Goal: Find specific page/section: Find specific page/section

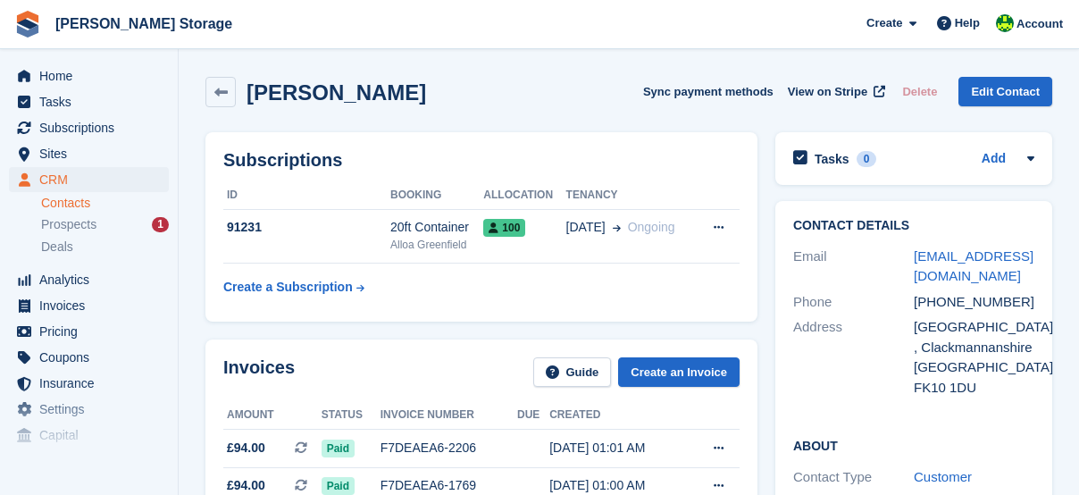
scroll to position [1131, 0]
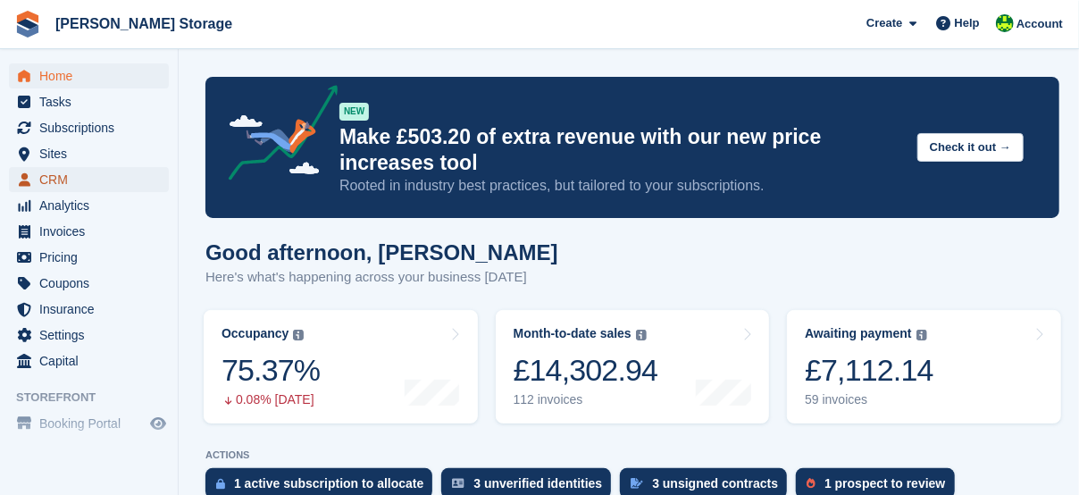
click at [42, 178] on span "CRM" at bounding box center [92, 179] width 107 height 25
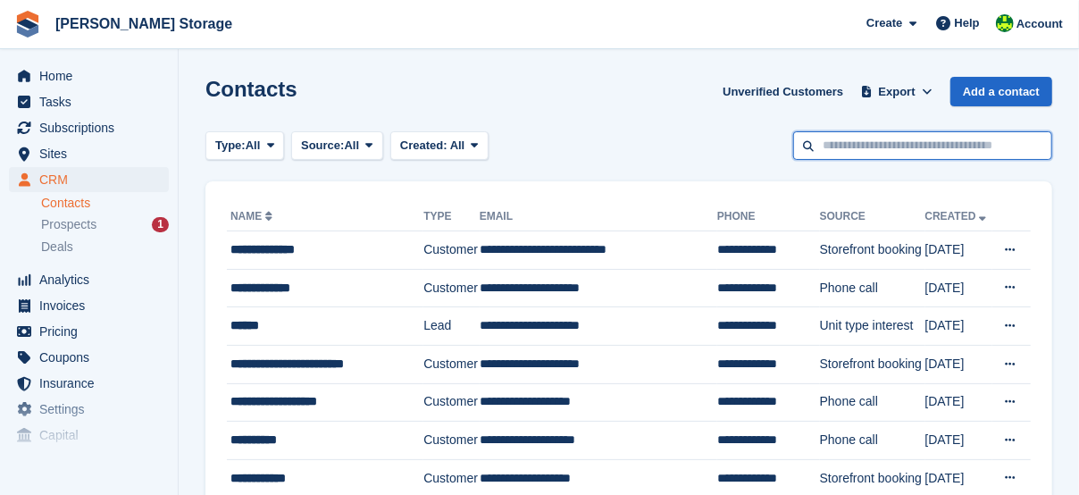
click at [851, 137] on input "text" at bounding box center [922, 145] width 259 height 29
type input "*****"
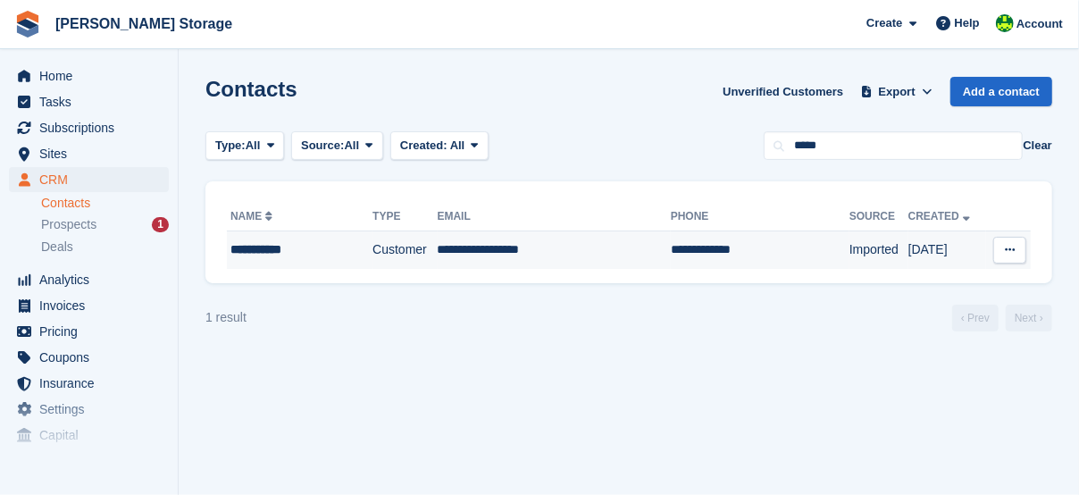
click at [372, 243] on td "Customer" at bounding box center [404, 250] width 64 height 38
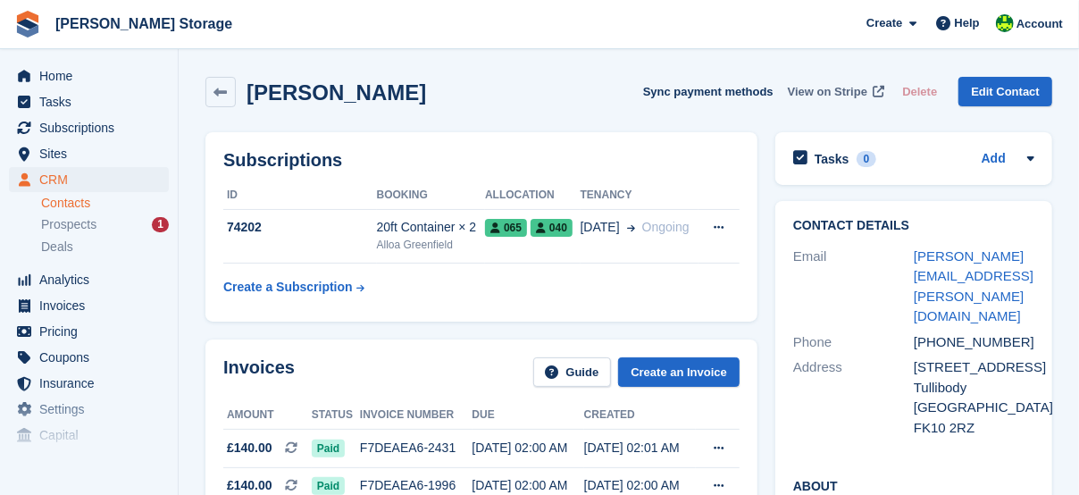
click at [841, 87] on span "View on Stripe" at bounding box center [828, 92] width 80 height 18
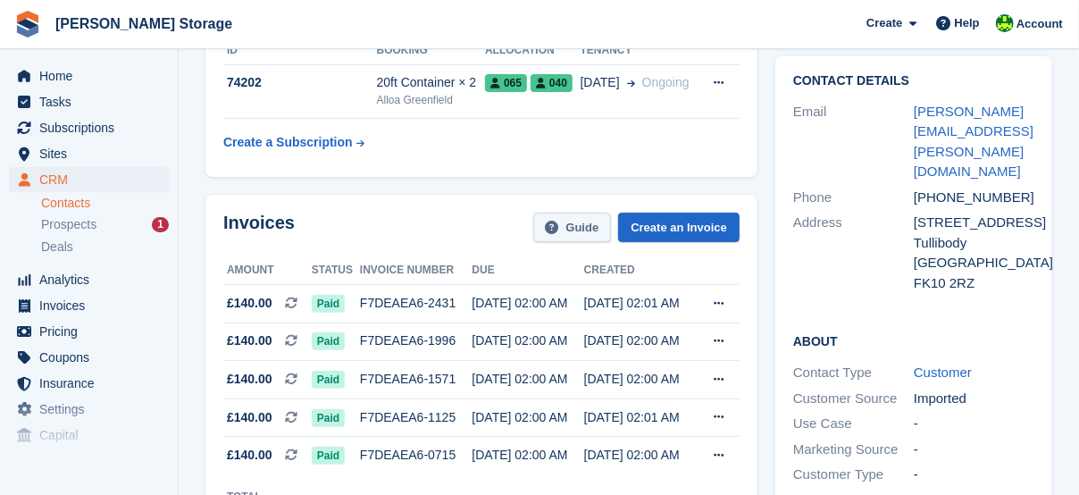
scroll to position [148, 0]
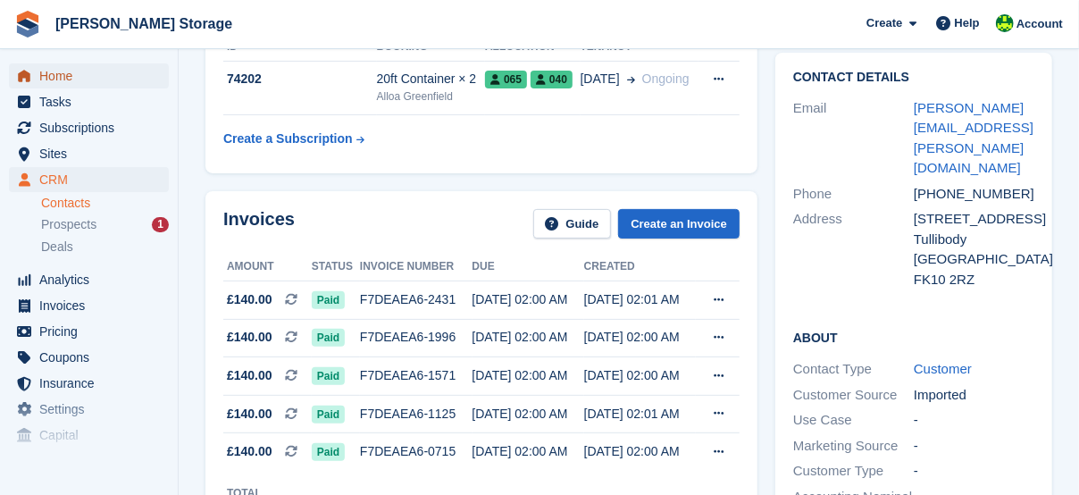
drag, startPoint x: 54, startPoint y: 66, endPoint x: 91, endPoint y: 78, distance: 38.4
click at [54, 66] on span "Home" at bounding box center [92, 75] width 107 height 25
